Goal: Task Accomplishment & Management: Manage account settings

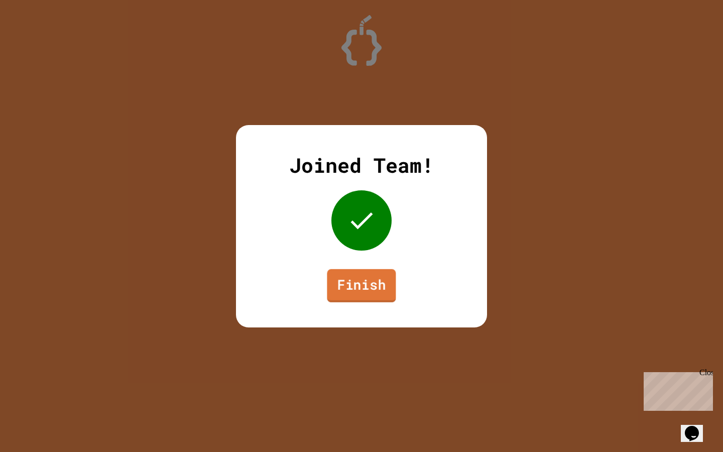
click at [350, 287] on link "Finish" at bounding box center [361, 285] width 69 height 33
